Goal: Transaction & Acquisition: Purchase product/service

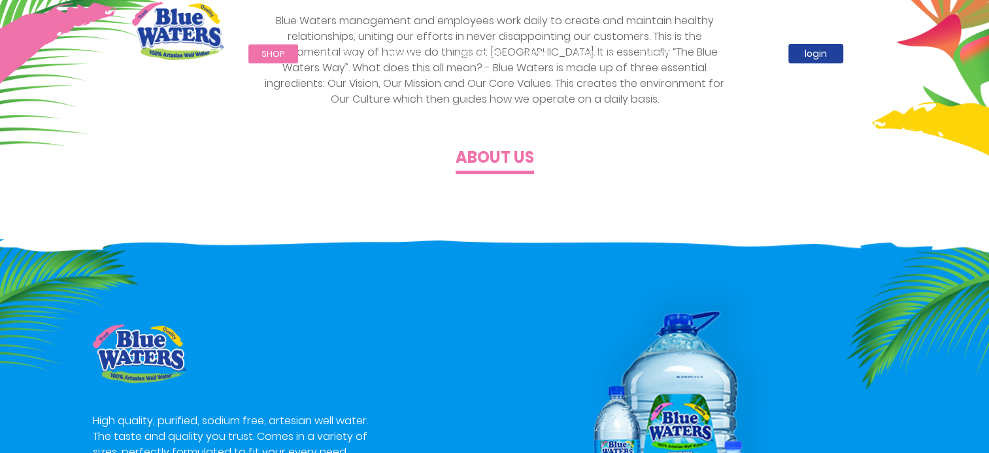
scroll to position [719, 0]
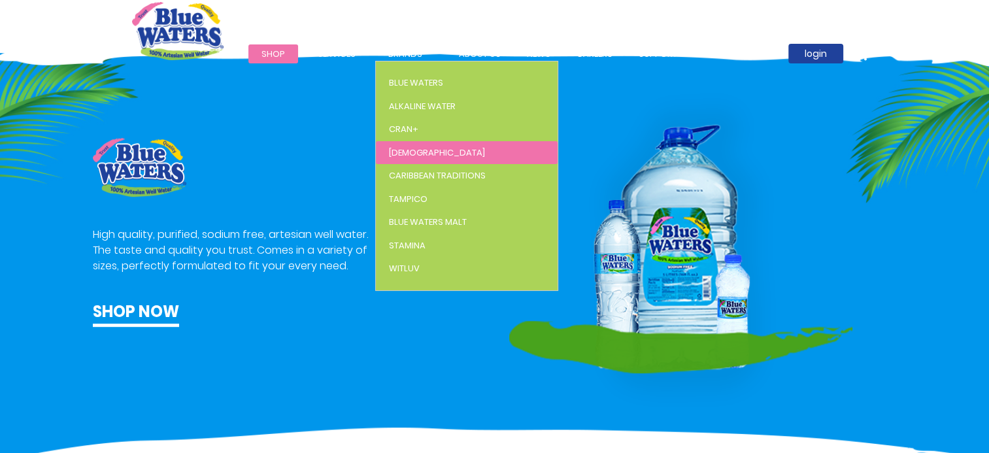
click at [407, 143] on link "[DEMOGRAPHIC_DATA]" at bounding box center [467, 153] width 182 height 24
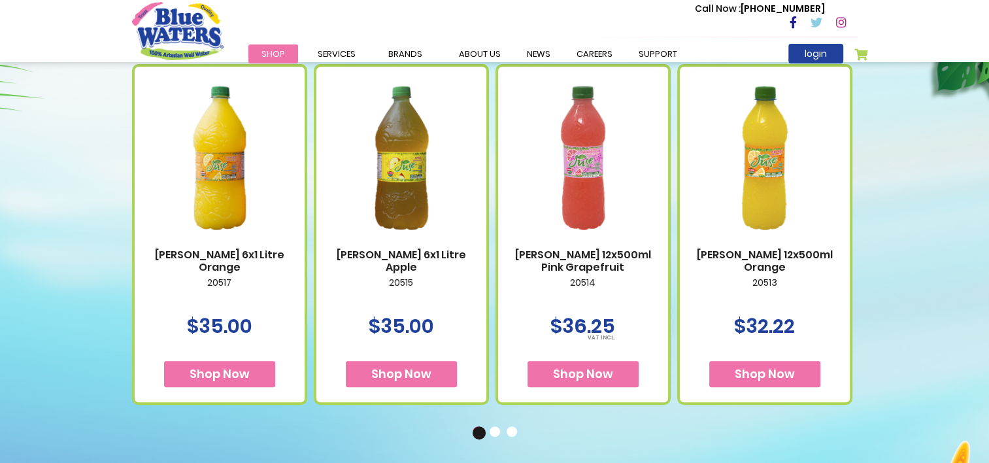
scroll to position [523, 0]
click at [492, 429] on button "2" at bounding box center [496, 432] width 13 height 13
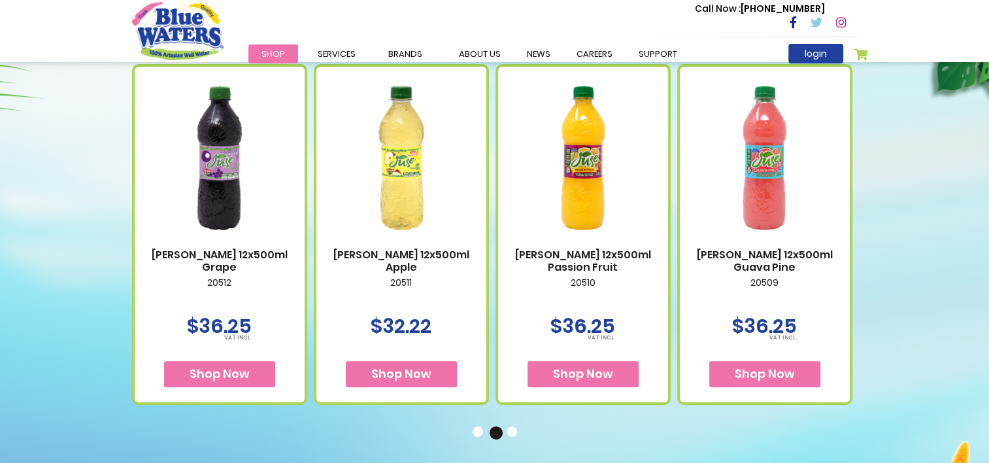
click at [514, 431] on button "3" at bounding box center [513, 432] width 13 height 13
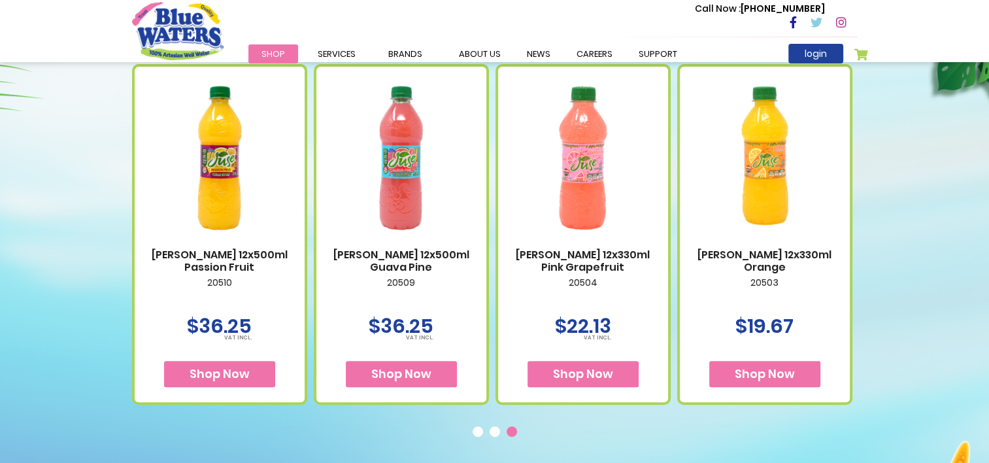
scroll to position [654, 0]
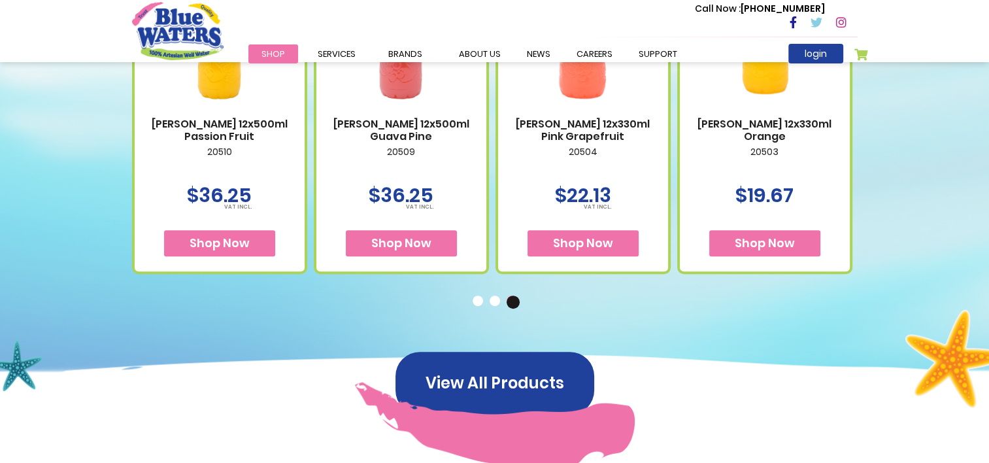
click at [499, 301] on button "2" at bounding box center [496, 302] width 13 height 13
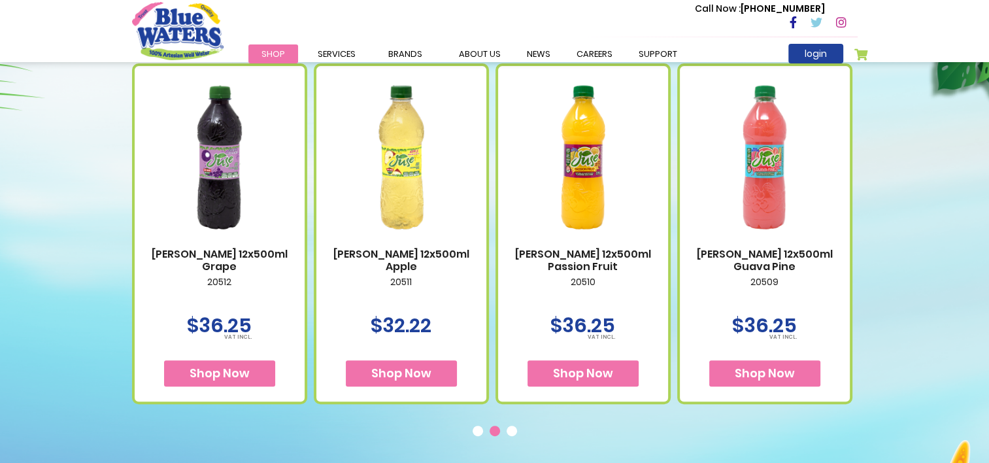
scroll to position [523, 0]
click at [508, 432] on button "3" at bounding box center [513, 432] width 13 height 13
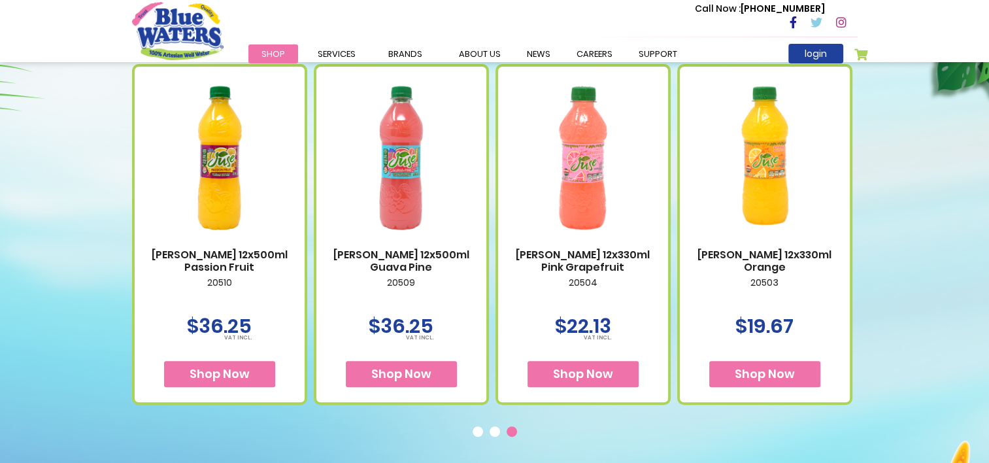
click at [507, 426] on button "3" at bounding box center [513, 432] width 13 height 13
drag, startPoint x: 894, startPoint y: 256, endPoint x: 877, endPoint y: 256, distance: 17.0
click at [894, 256] on div "Available Packaging BW Juse 6x1 Litre Orange 20517 $35.00 Shop Now" at bounding box center [494, 220] width 989 height 617
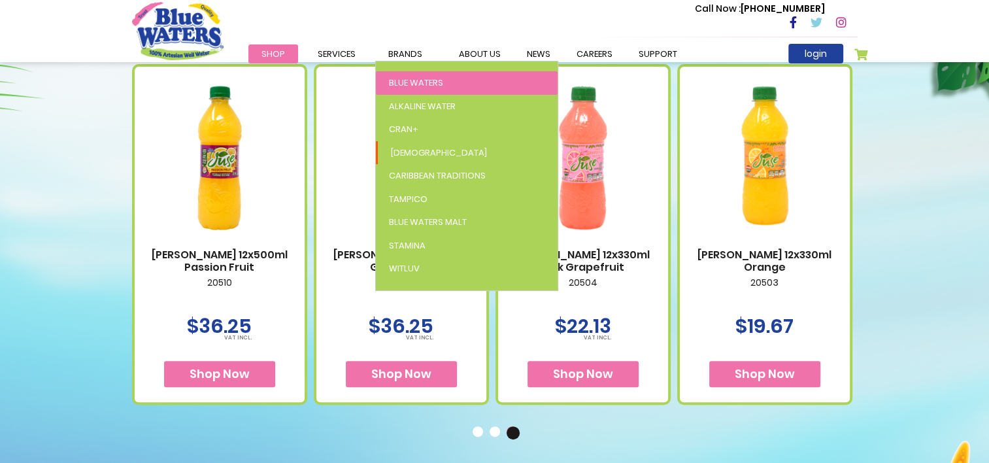
click at [401, 76] on span "Blue Waters" at bounding box center [416, 82] width 54 height 12
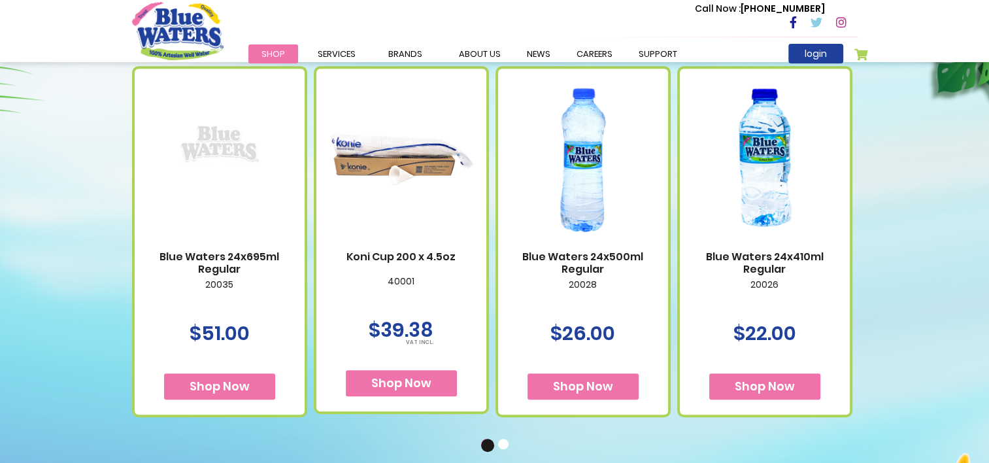
scroll to position [850, 0]
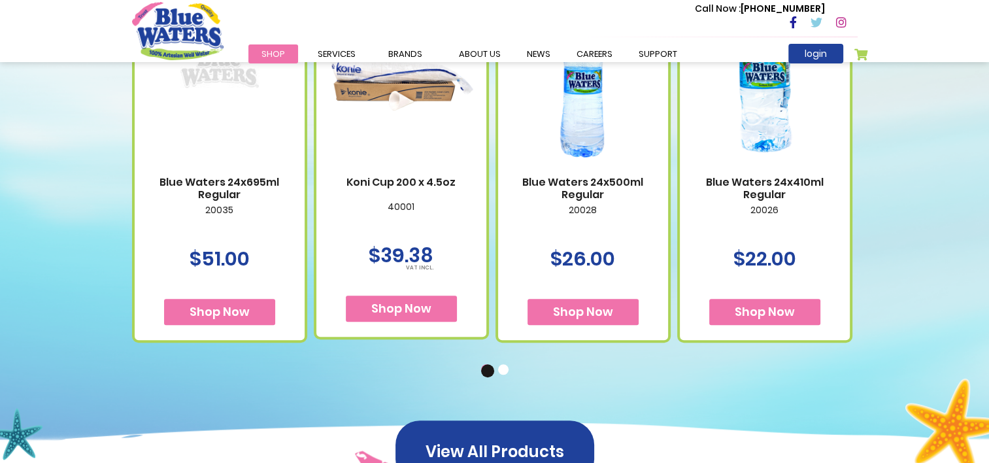
click at [771, 209] on p "20026" at bounding box center [765, 218] width 144 height 27
click at [782, 314] on span "Shop Now" at bounding box center [765, 311] width 60 height 16
